Goal: Use online tool/utility

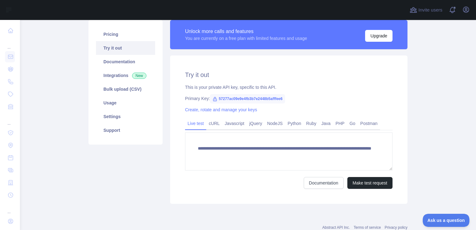
scroll to position [62, 0]
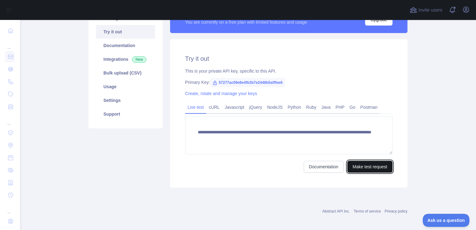
click at [362, 166] on button "Make test request" at bounding box center [369, 167] width 45 height 12
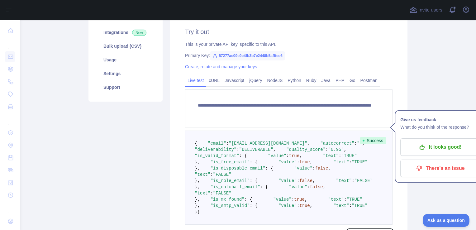
scroll to position [125, 0]
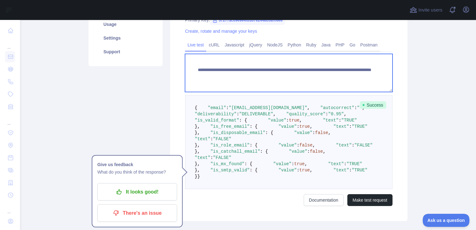
drag, startPoint x: 213, startPoint y: 75, endPoint x: 350, endPoint y: 78, distance: 137.4
click at [350, 78] on textarea "**********" at bounding box center [288, 73] width 207 height 38
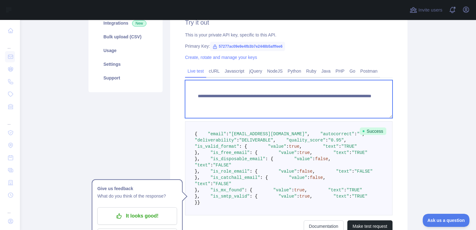
scroll to position [62, 0]
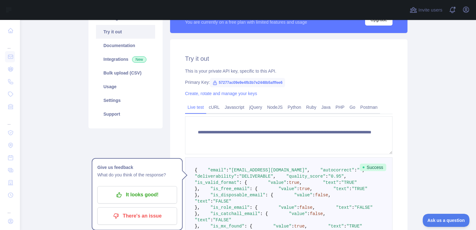
click at [212, 82] on icon at bounding box center [214, 82] width 5 height 5
click at [214, 83] on span "57277ac09e9e4fb3b7e2448b5afffee6" at bounding box center [247, 82] width 75 height 9
click at [222, 83] on span "57277ac09e9e4fb3b7e2448b5afffee6" at bounding box center [247, 82] width 75 height 9
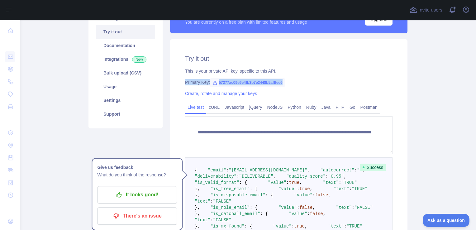
drag, startPoint x: 222, startPoint y: 83, endPoint x: 242, endPoint y: 85, distance: 20.7
click at [242, 85] on span "57277ac09e9e4fb3b7e2448b5afffee6" at bounding box center [247, 82] width 75 height 9
click at [305, 83] on div "Primary Key: 57277ac09e9e4fb3b7e2448b5afffee6" at bounding box center [288, 82] width 207 height 6
click at [270, 109] on link "NodeJS" at bounding box center [274, 107] width 21 height 10
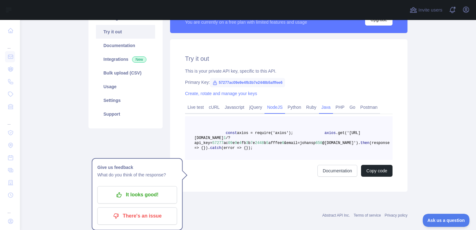
click at [323, 108] on link "Java" at bounding box center [326, 107] width 14 height 10
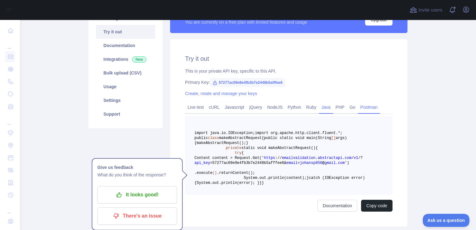
click at [369, 108] on link "Postman" at bounding box center [369, 107] width 22 height 10
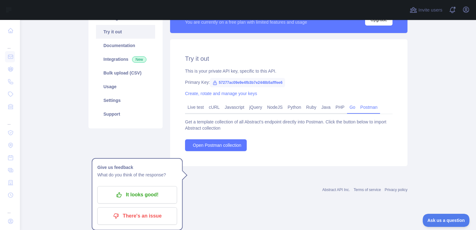
click at [347, 109] on link "Go" at bounding box center [352, 107] width 11 height 10
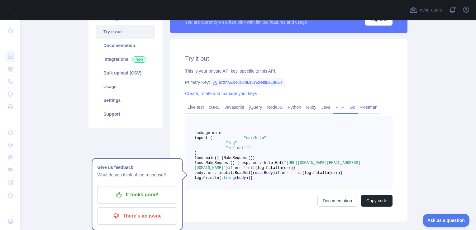
click at [336, 108] on link "PHP" at bounding box center [340, 107] width 14 height 10
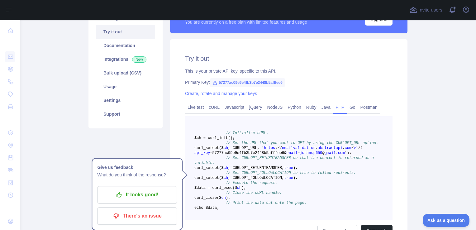
click at [238, 81] on span "57277ac09e9e4fb3b7e2448b5afffee6" at bounding box center [247, 82] width 75 height 9
drag, startPoint x: 238, startPoint y: 81, endPoint x: 228, endPoint y: 81, distance: 9.7
click at [229, 81] on span "57277ac09e9e4fb3b7e2448b5afffee6" at bounding box center [247, 82] width 75 height 9
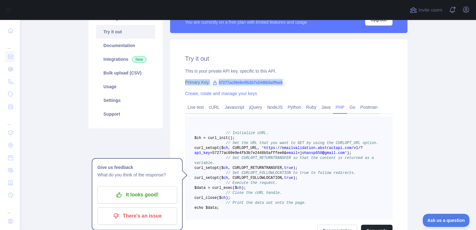
click at [228, 81] on span "57277ac09e9e4fb3b7e2448b5afffee6" at bounding box center [247, 82] width 75 height 9
click at [227, 81] on span "57277ac09e9e4fb3b7e2448b5afffee6" at bounding box center [247, 82] width 75 height 9
click at [223, 85] on span "57277ac09e9e4fb3b7e2448b5afffee6" at bounding box center [247, 82] width 75 height 9
drag, startPoint x: 216, startPoint y: 83, endPoint x: 282, endPoint y: 85, distance: 66.4
click at [282, 85] on span "57277ac09e9e4fb3b7e2448b5afffee6" at bounding box center [247, 82] width 75 height 9
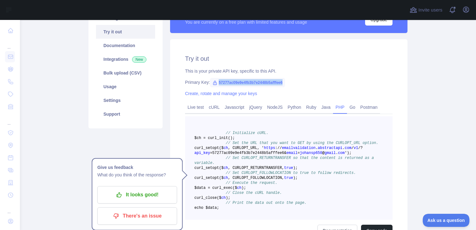
copy span "57277ac09e9e4fb3b7e2448b5afffee6"
